Goal: Submit feedback/report problem

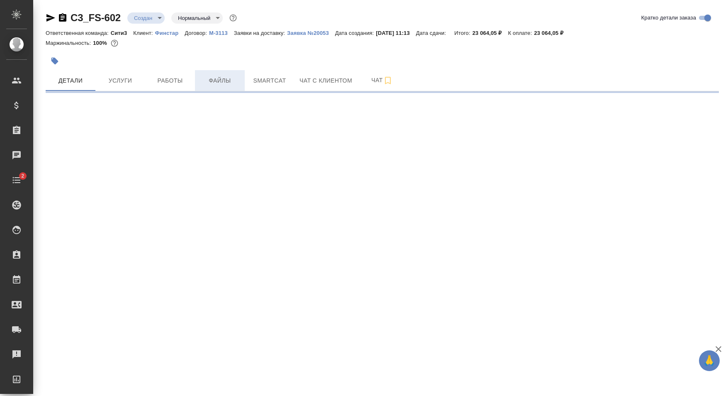
select select "RU"
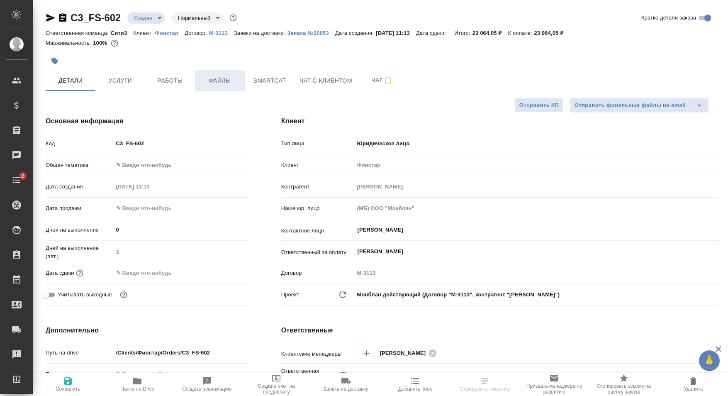
type textarea "x"
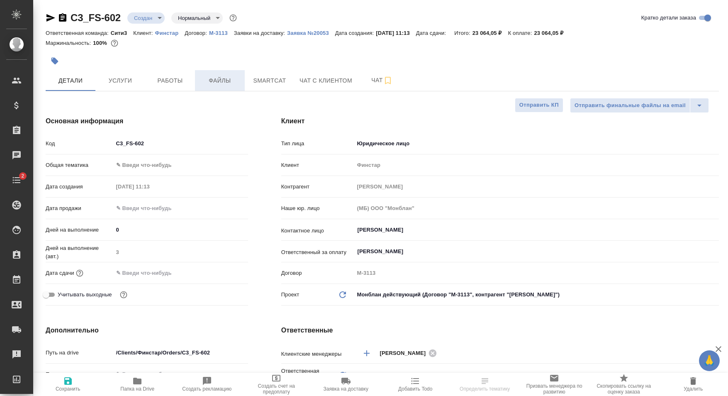
type textarea "x"
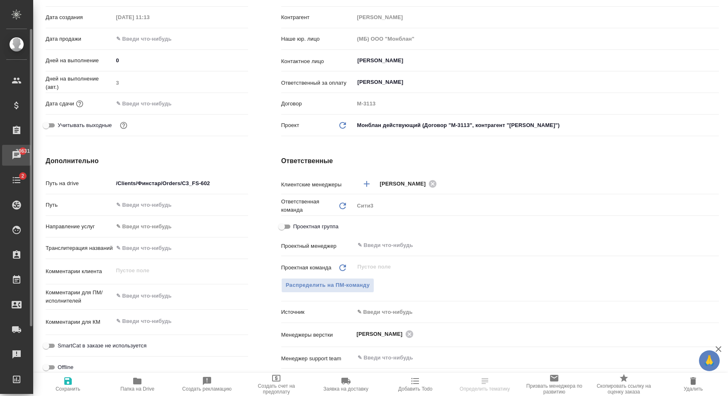
type textarea "x"
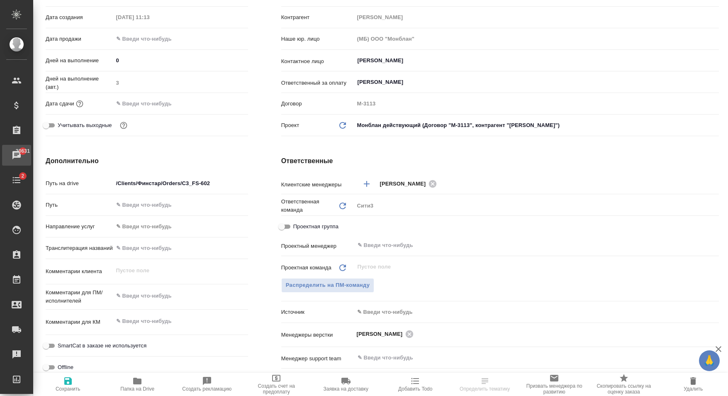
type textarea "x"
select select "RU"
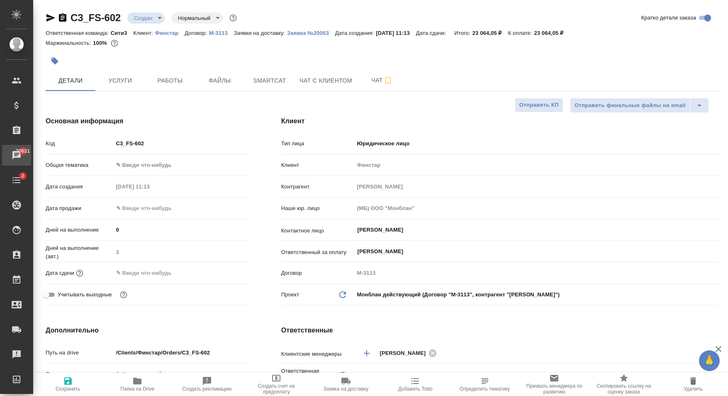
type textarea "x"
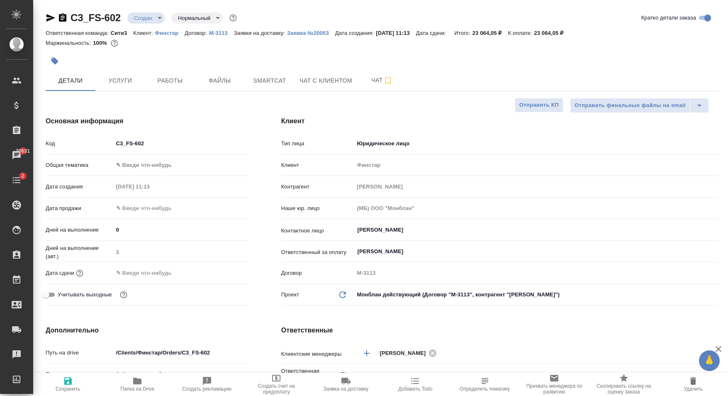
type textarea "x"
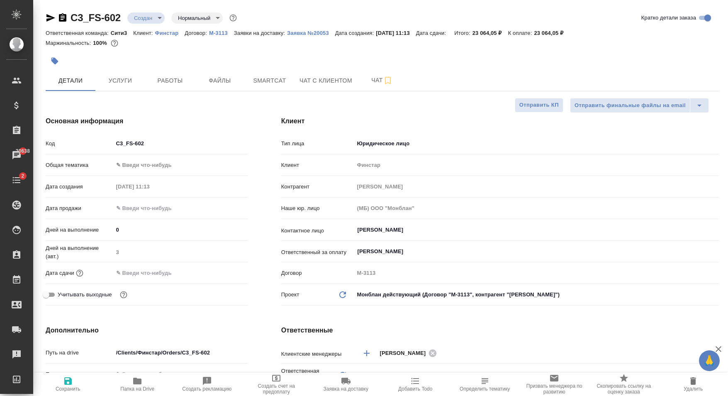
type textarea "x"
